Goal: Obtain resource: Download file/media

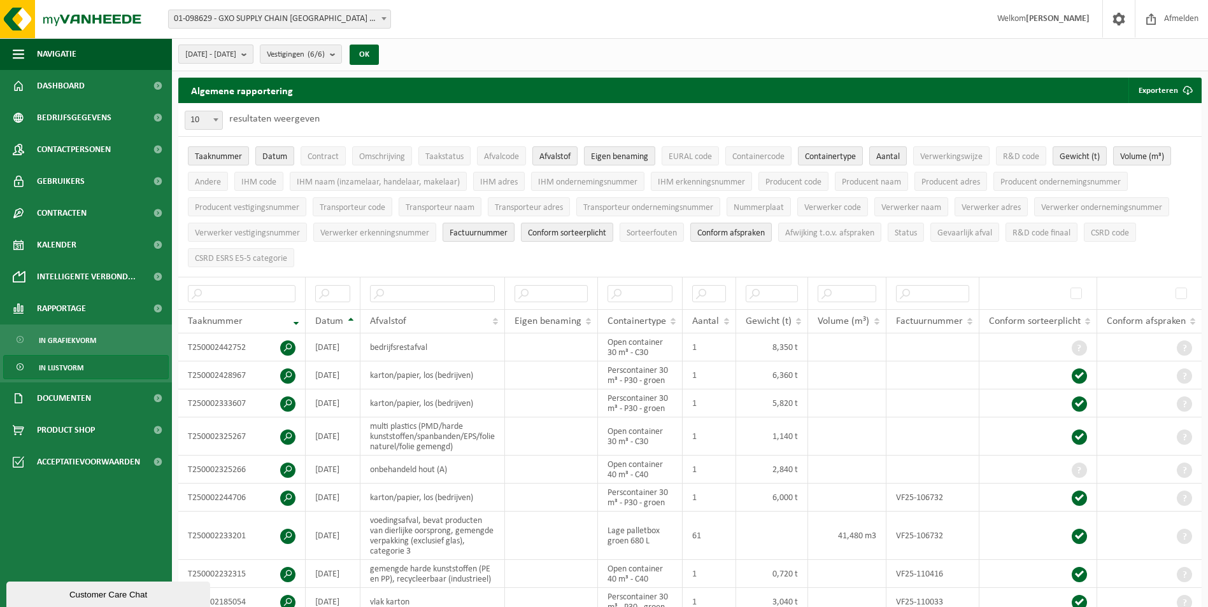
click at [253, 57] on b "submit" at bounding box center [246, 54] width 11 height 18
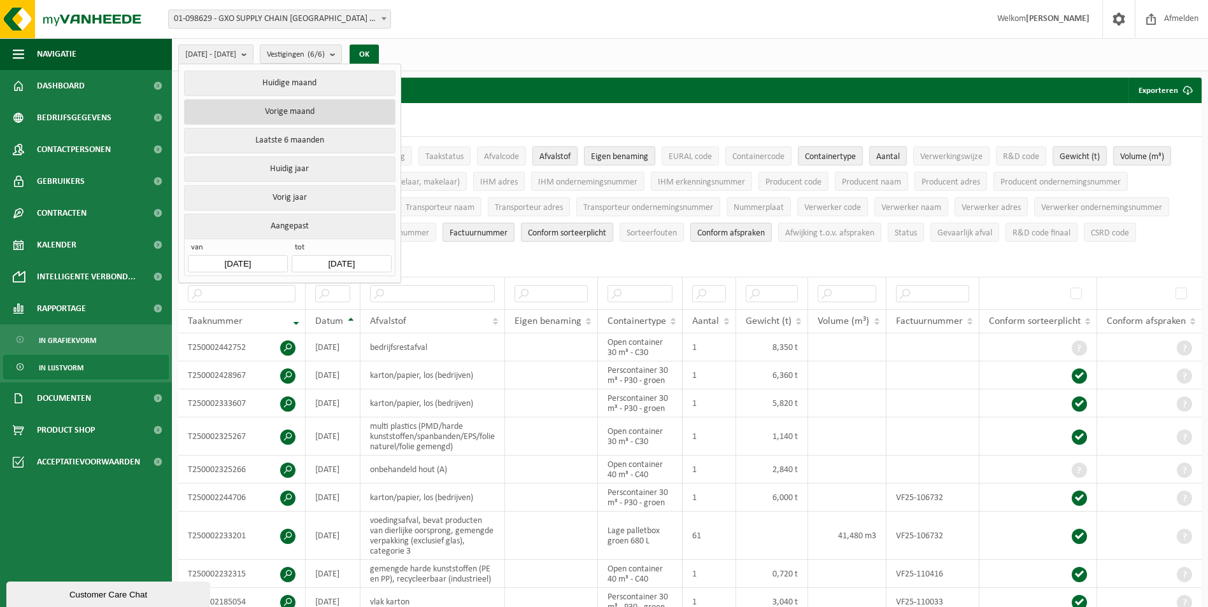
click at [271, 105] on button "Vorige maand" at bounding box center [289, 111] width 211 height 25
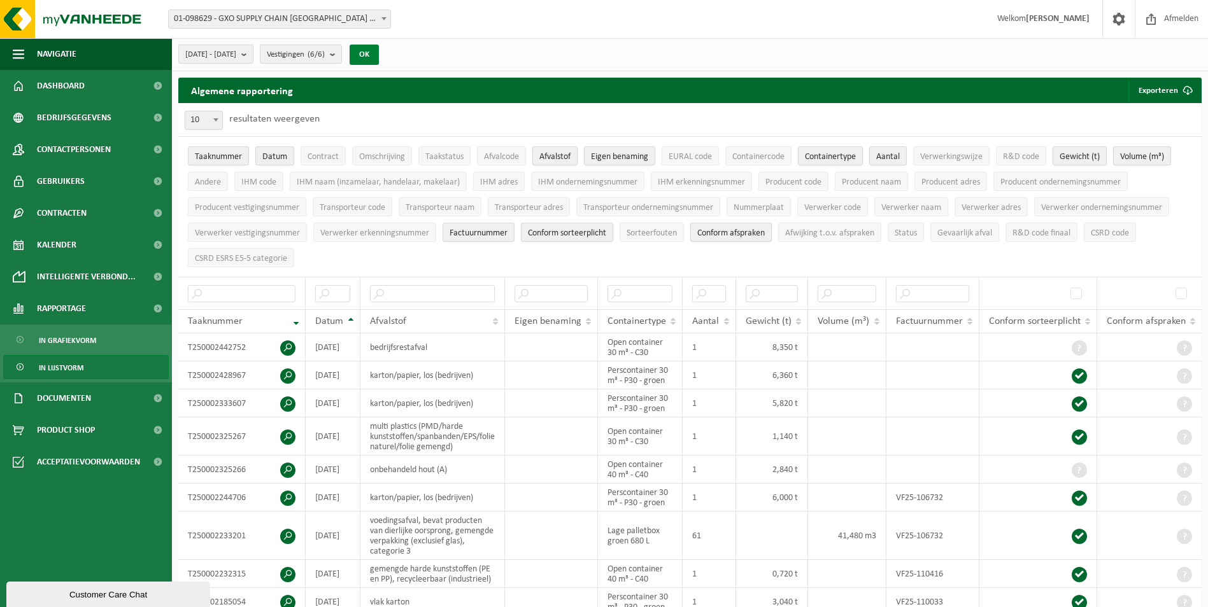
drag, startPoint x: 399, startPoint y: 52, endPoint x: 395, endPoint y: 57, distance: 6.9
click at [379, 53] on button "OK" at bounding box center [364, 55] width 29 height 20
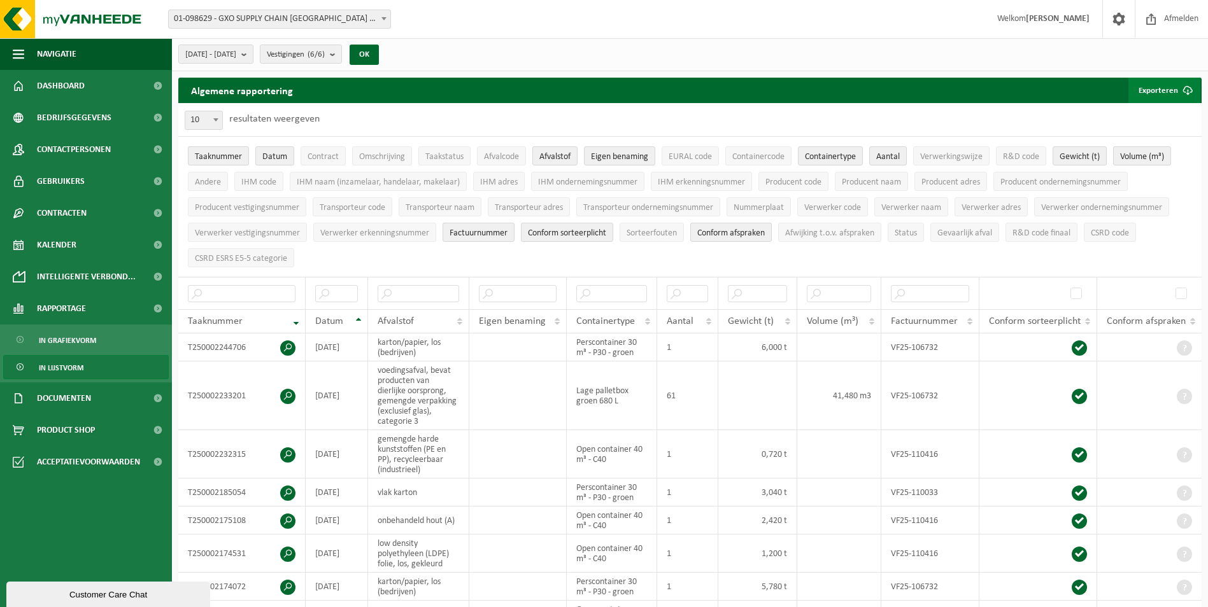
click at [1178, 96] on span "submit" at bounding box center [1187, 90] width 25 height 25
click at [1170, 134] on link "Alle beschikbare kolommen" at bounding box center [1141, 141] width 115 height 25
